Goal: Find specific page/section: Find specific page/section

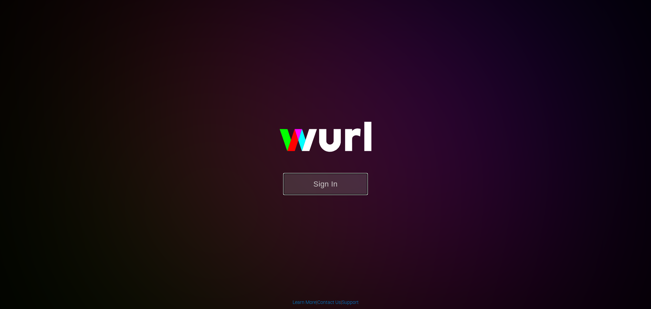
click at [339, 191] on button "Sign In" at bounding box center [325, 184] width 85 height 22
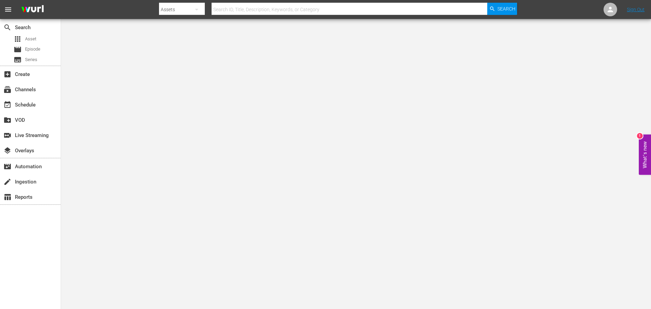
click at [235, 8] on input "text" at bounding box center [350, 9] width 276 height 16
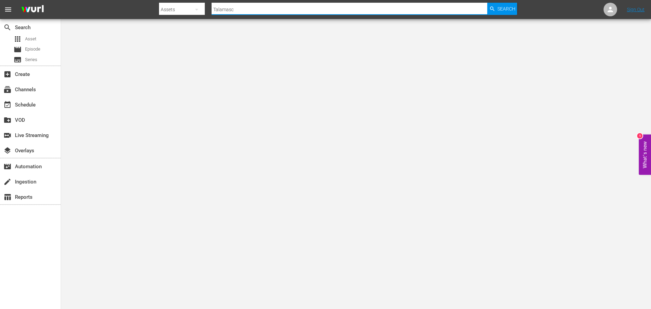
type input "Talamasca"
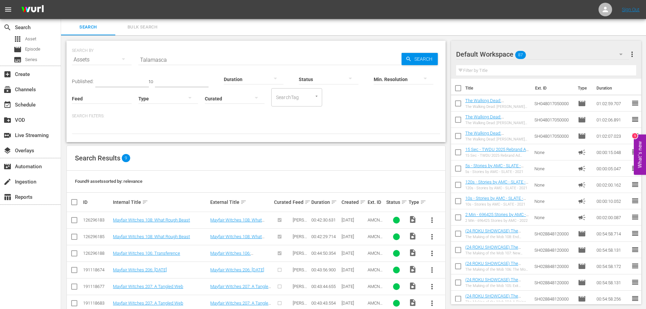
click at [166, 56] on input "Talamasca" at bounding box center [269, 60] width 263 height 16
type input "Red King"
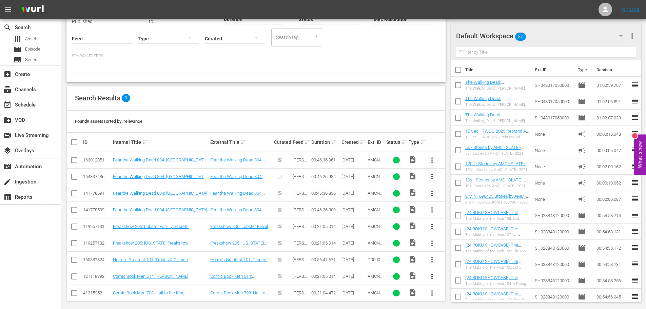
scroll to position [65, 0]
